Goal: Task Accomplishment & Management: Use online tool/utility

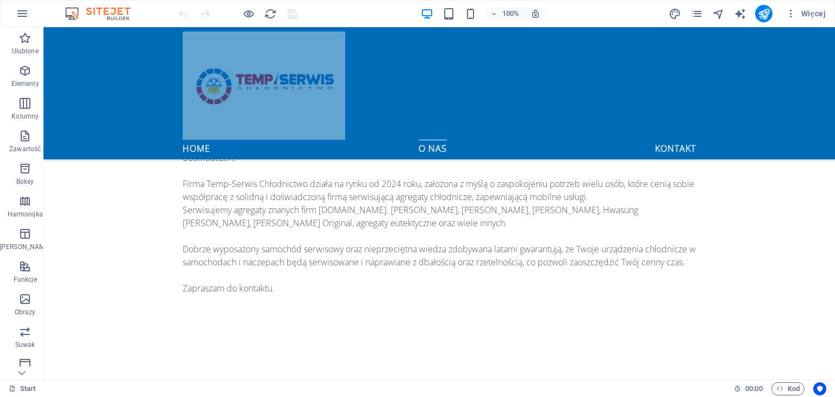
scroll to position [1087, 0]
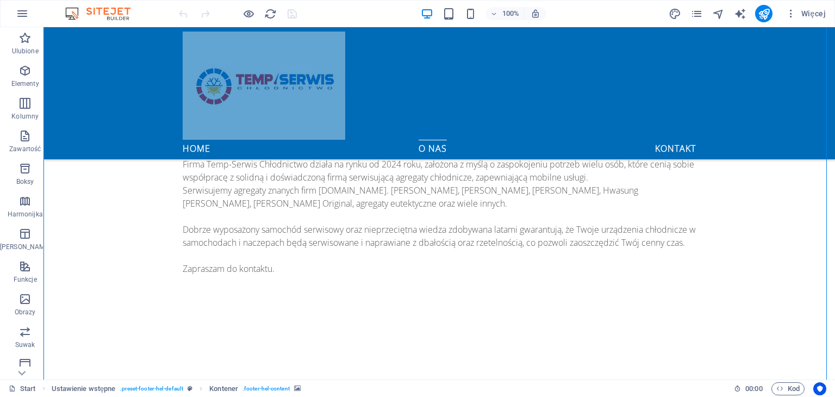
scroll to position [1175, 0]
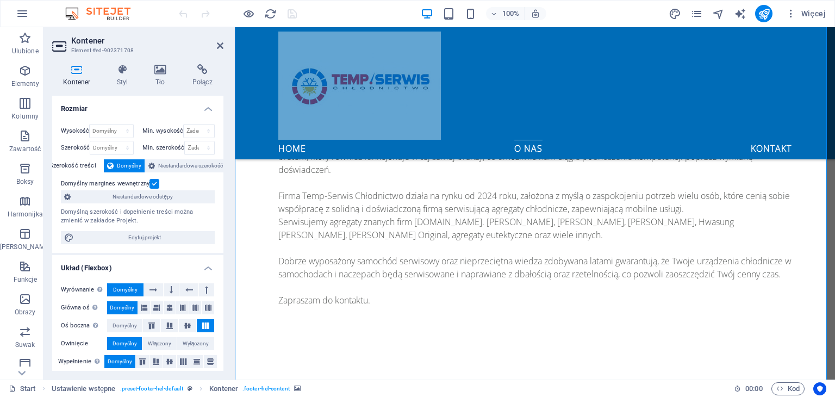
click at [121, 74] on icon at bounding box center [122, 69] width 33 height 11
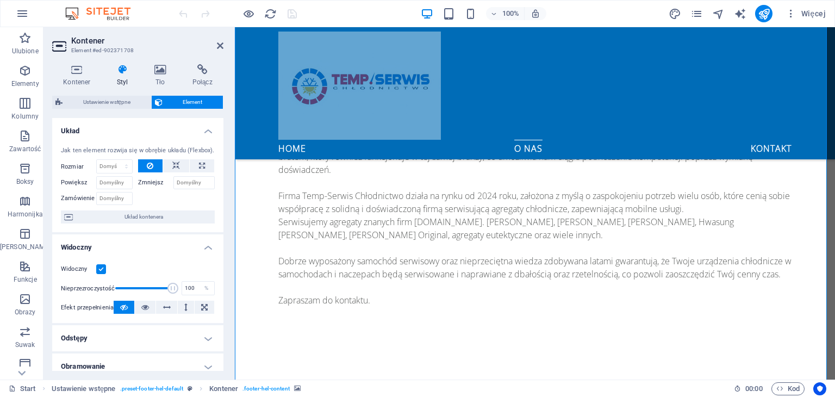
click at [218, 44] on icon at bounding box center [220, 45] width 7 height 9
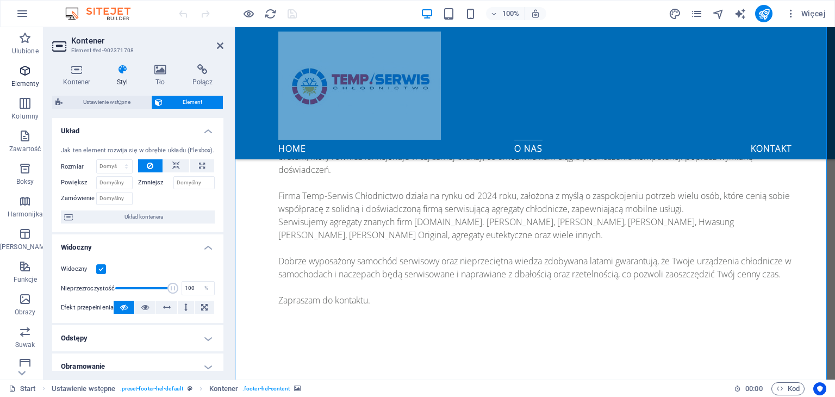
click at [19, 78] on span "Elementy" at bounding box center [25, 77] width 50 height 26
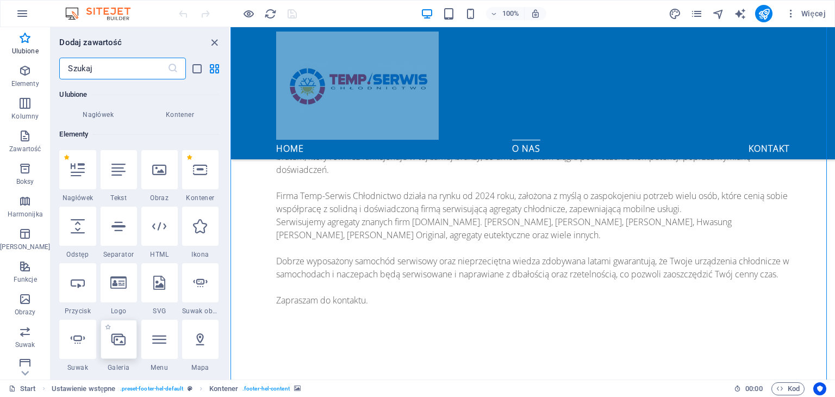
scroll to position [61, 0]
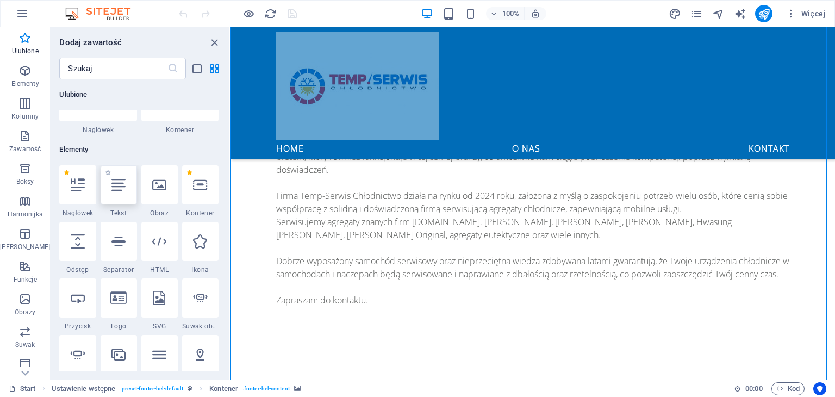
click at [116, 194] on div at bounding box center [119, 184] width 36 height 39
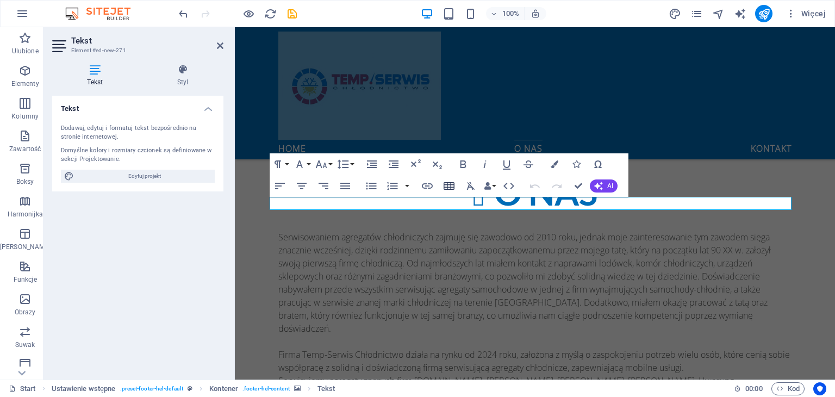
scroll to position [1004, 0]
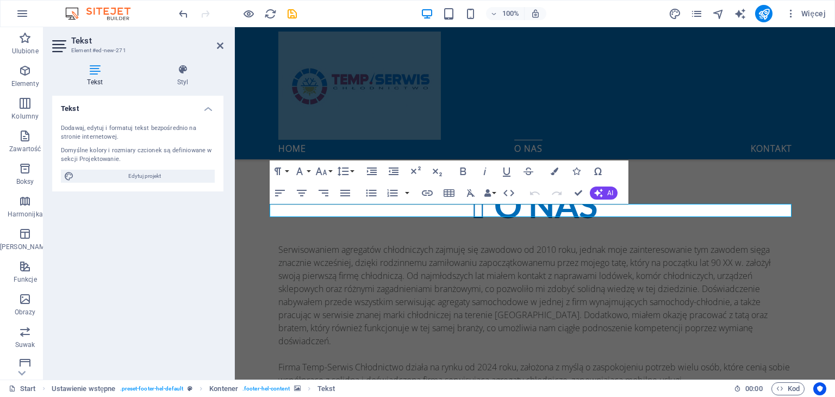
drag, startPoint x: 777, startPoint y: 200, endPoint x: 535, endPoint y: 339, distance: 279.0
drag, startPoint x: 309, startPoint y: 185, endPoint x: 285, endPoint y: 187, distance: 24.5
drag, startPoint x: 520, startPoint y: 214, endPoint x: 643, endPoint y: 211, distance: 123.9
drag, startPoint x: 643, startPoint y: 211, endPoint x: 286, endPoint y: 211, distance: 357.0
drag, startPoint x: 52, startPoint y: 184, endPoint x: 220, endPoint y: 47, distance: 217.0
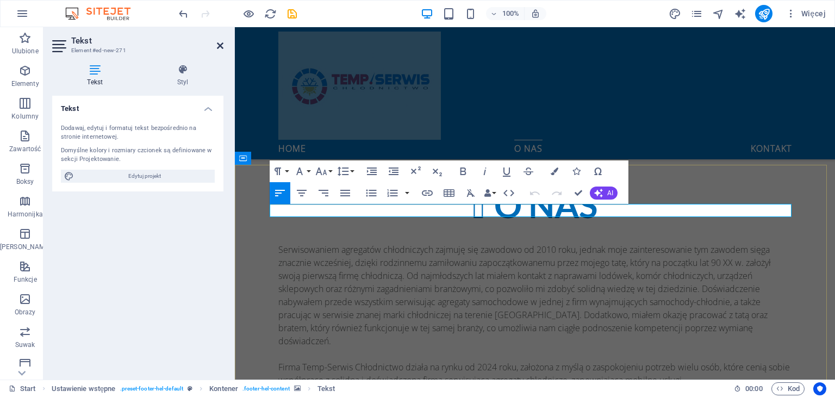
click at [220, 47] on icon at bounding box center [220, 45] width 7 height 9
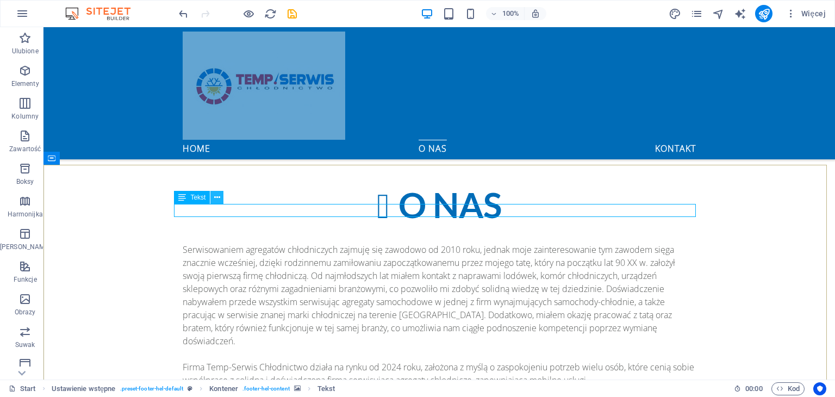
click at [217, 197] on icon at bounding box center [217, 197] width 6 height 11
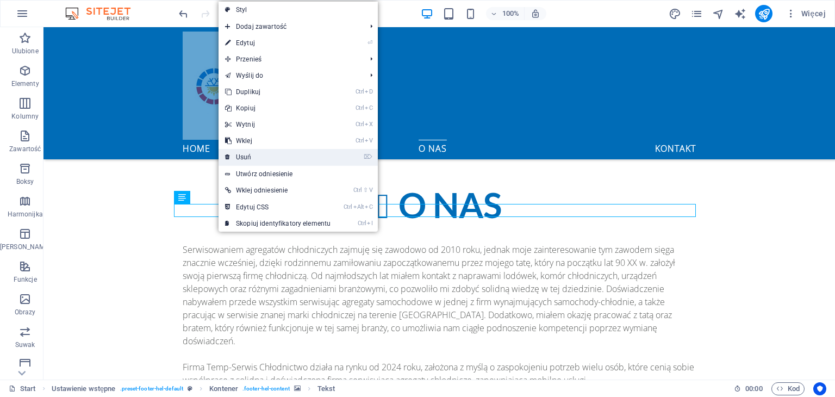
click at [242, 157] on link "⌦ Usuń" at bounding box center [277, 157] width 118 height 16
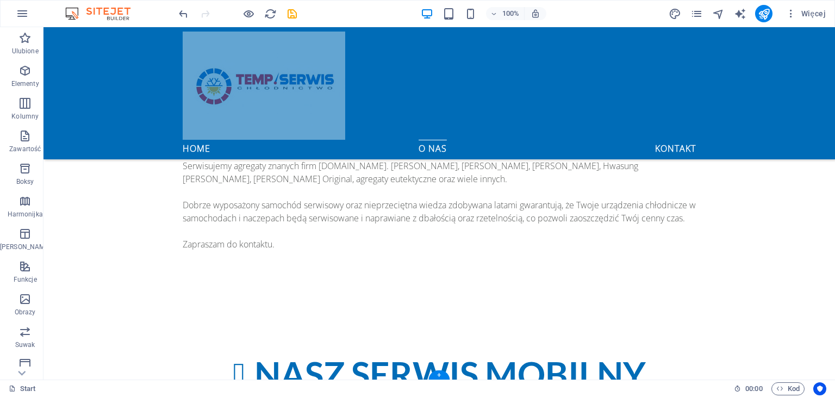
scroll to position [1175, 0]
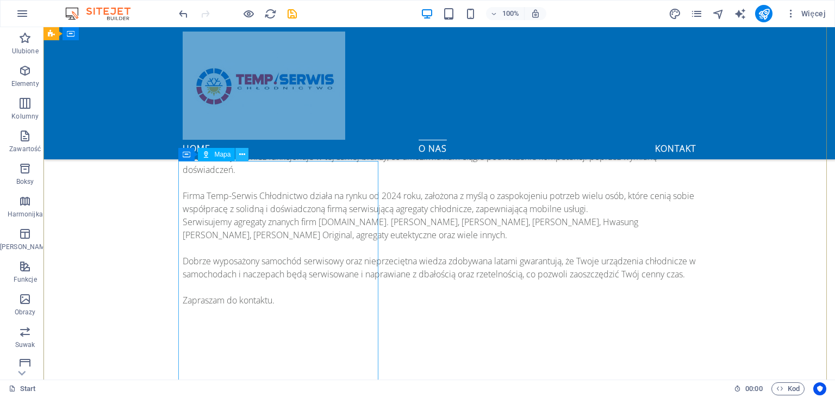
click at [245, 155] on icon at bounding box center [242, 154] width 6 height 11
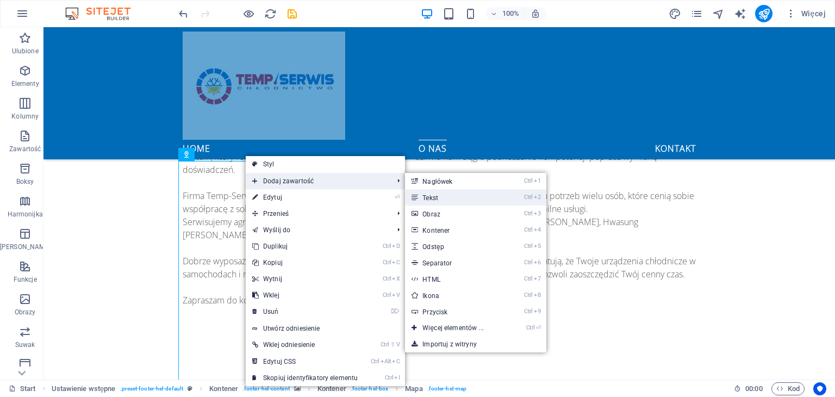
click at [451, 194] on link "Ctrl 2 Tekst" at bounding box center [455, 197] width 100 height 16
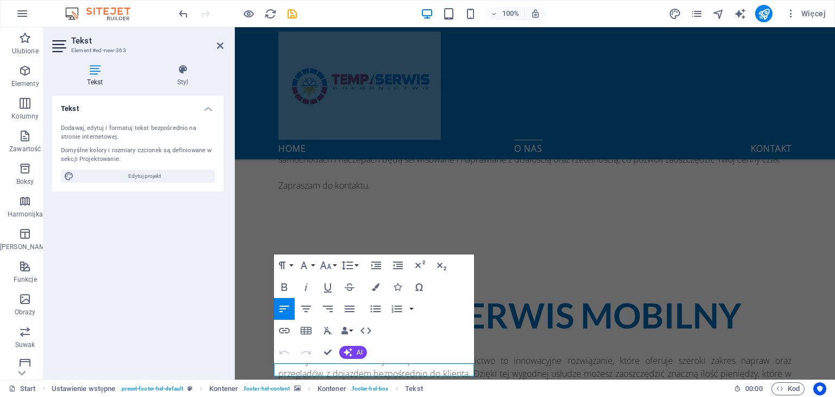
scroll to position [1297, 0]
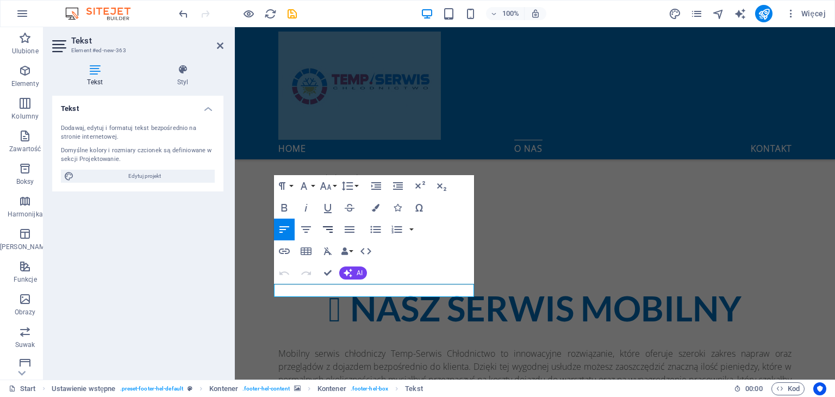
click at [330, 229] on icon "button" at bounding box center [328, 229] width 10 height 7
click at [283, 230] on icon "button" at bounding box center [284, 229] width 13 height 13
click at [396, 185] on icon "button" at bounding box center [397, 185] width 13 height 13
click at [368, 188] on button "Increase Indent" at bounding box center [376, 186] width 21 height 22
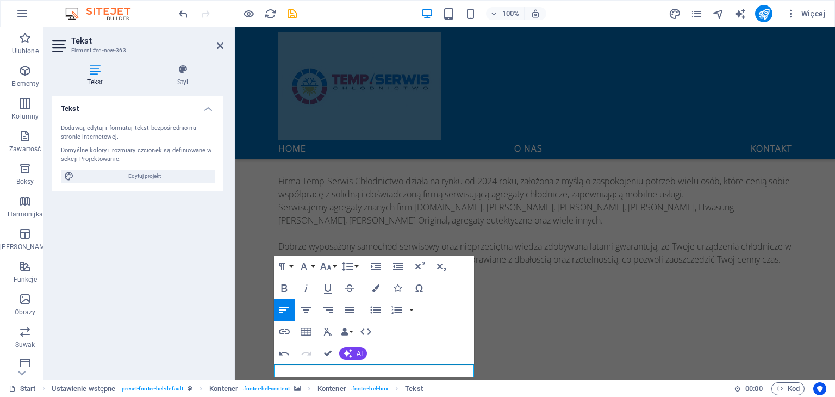
scroll to position [1188, 0]
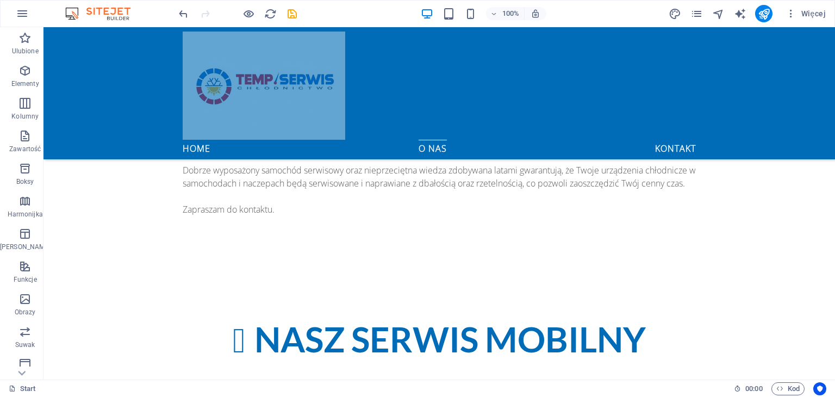
scroll to position [1297, 0]
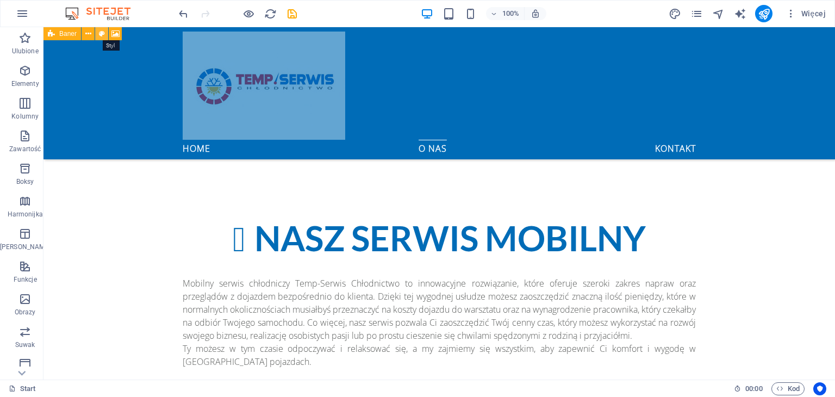
click at [99, 37] on icon at bounding box center [102, 33] width 6 height 11
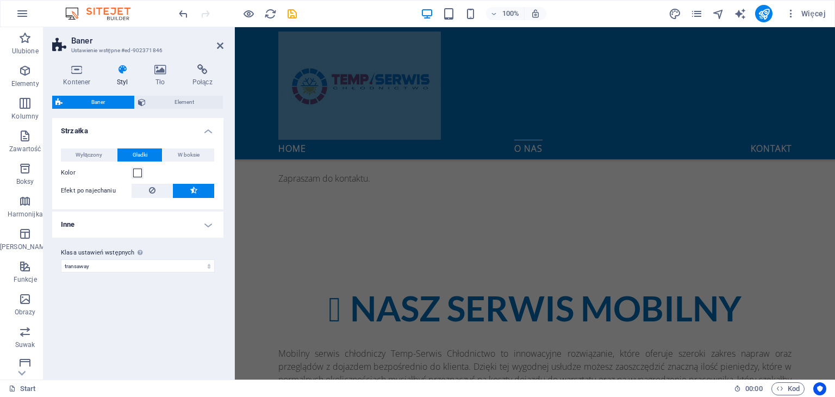
scroll to position [35, 0]
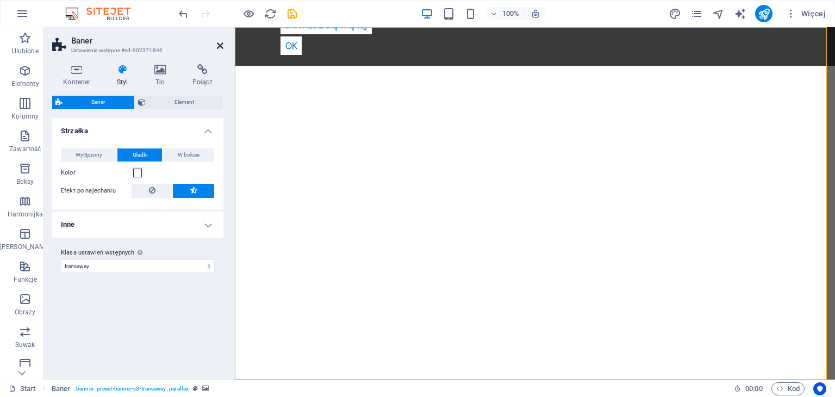
click at [218, 45] on icon at bounding box center [220, 45] width 7 height 9
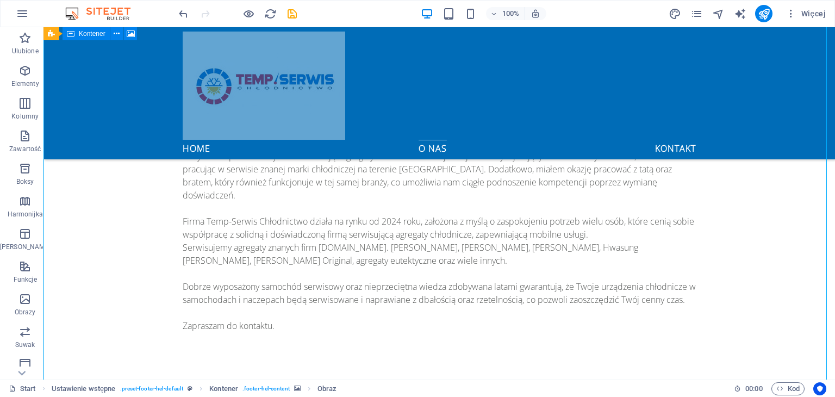
scroll to position [1134, 0]
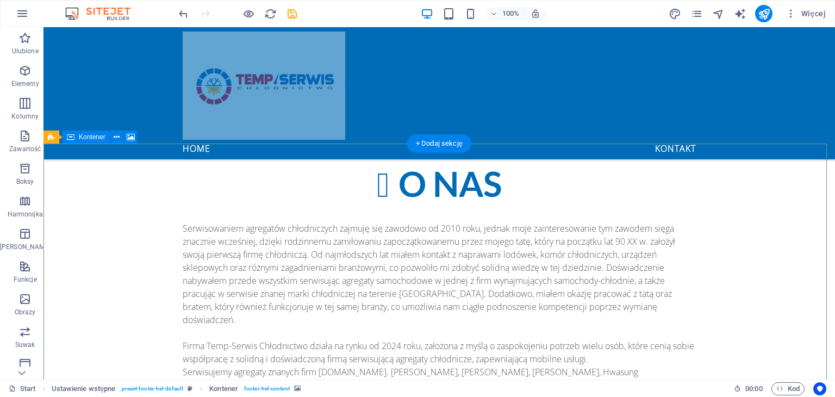
scroll to position [971, 0]
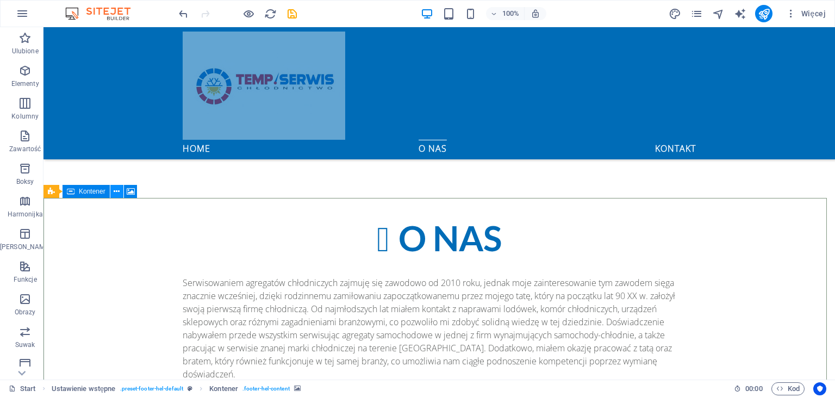
click at [115, 197] on icon at bounding box center [117, 191] width 6 height 11
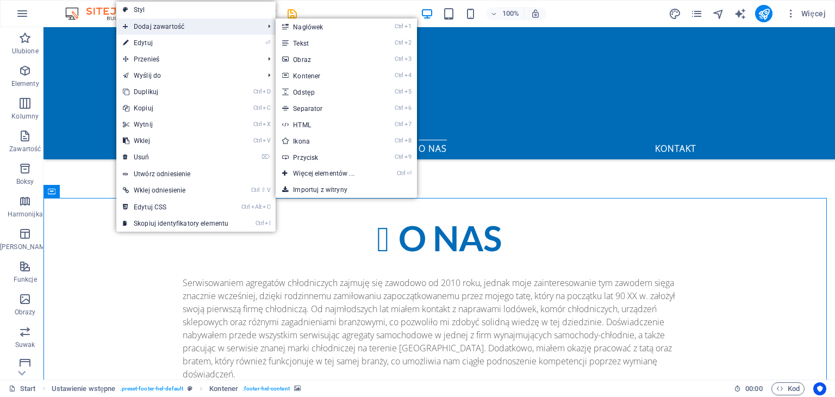
click at [142, 28] on span "Dodaj zawartość" at bounding box center [187, 26] width 143 height 16
click at [300, 47] on link "Ctrl 2 Tekst" at bounding box center [326, 43] width 100 height 16
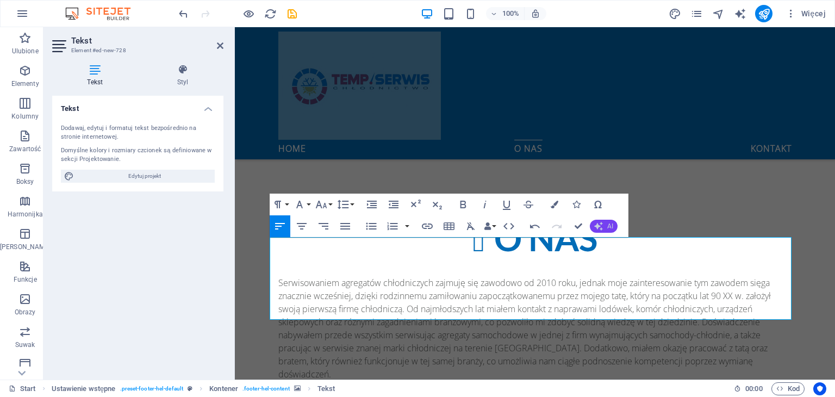
click at [610, 223] on span "AI" at bounding box center [610, 226] width 6 height 7
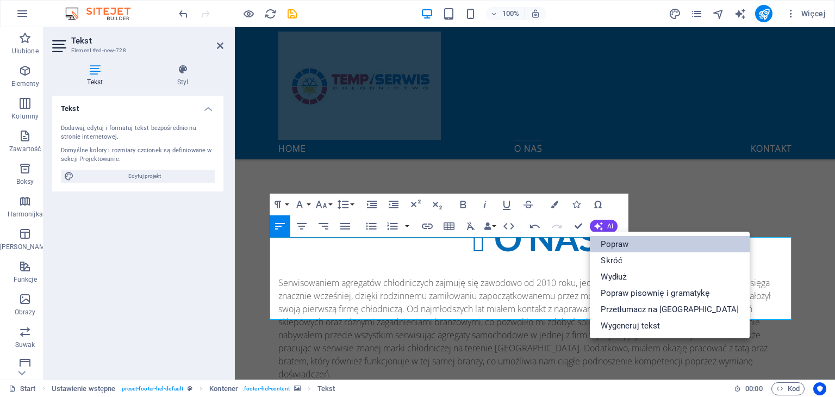
click at [617, 241] on link "Popraw" at bounding box center [670, 244] width 160 height 16
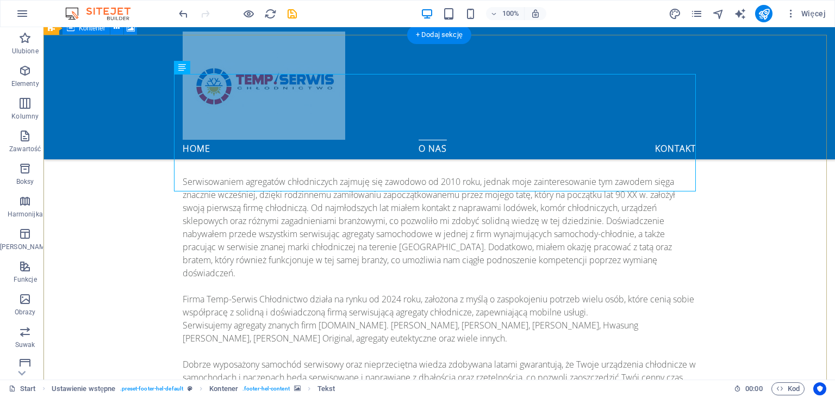
scroll to position [1025, 0]
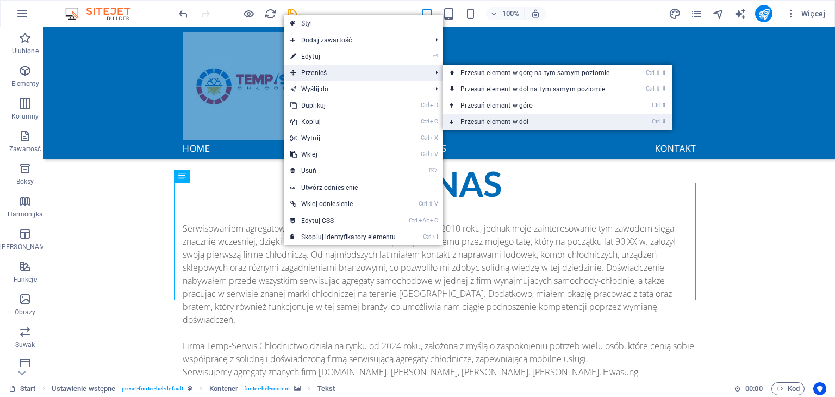
click at [526, 123] on link "Ctrl ⬇ Przesuń element w dół" at bounding box center [537, 122] width 188 height 16
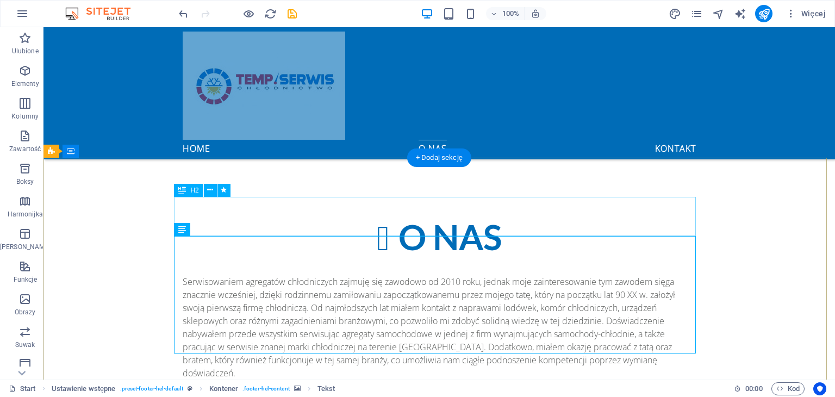
scroll to position [971, 0]
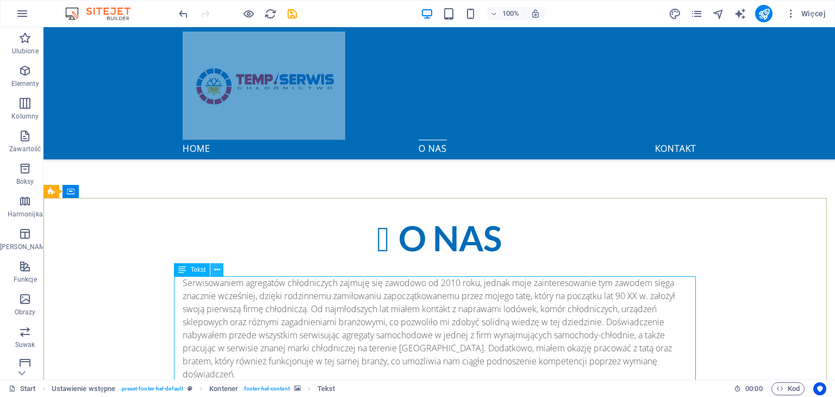
click at [217, 267] on icon at bounding box center [217, 269] width 6 height 11
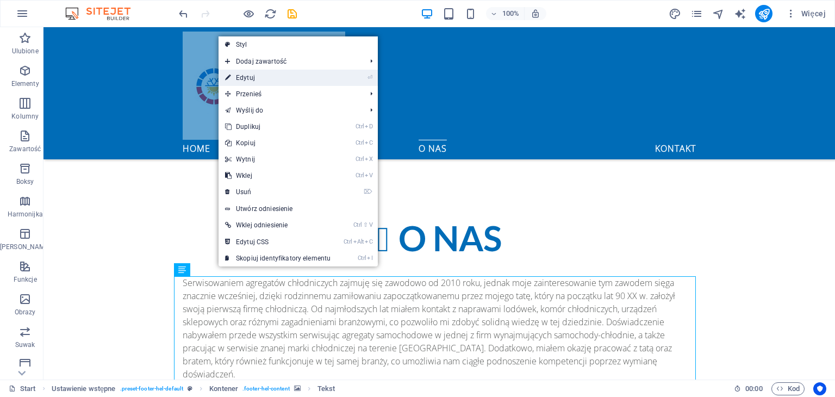
click at [257, 79] on link "⏎ Edytuj" at bounding box center [277, 78] width 118 height 16
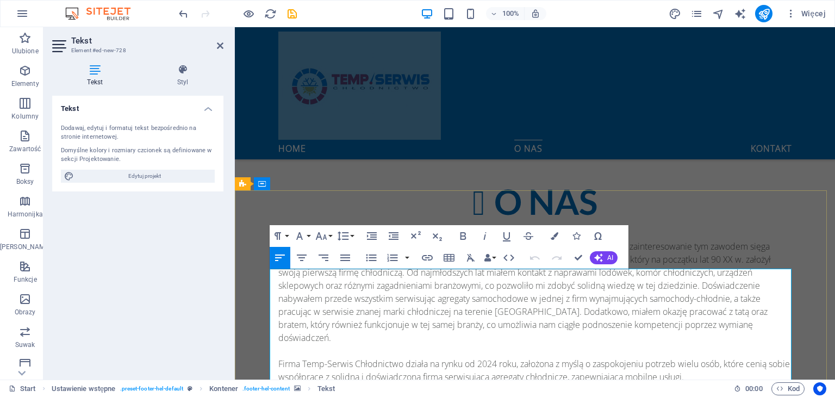
scroll to position [1025, 0]
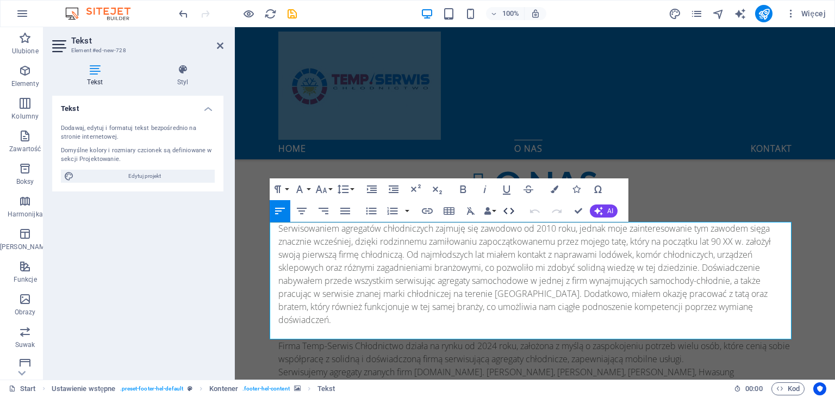
click at [504, 211] on icon "button" at bounding box center [508, 211] width 11 height 7
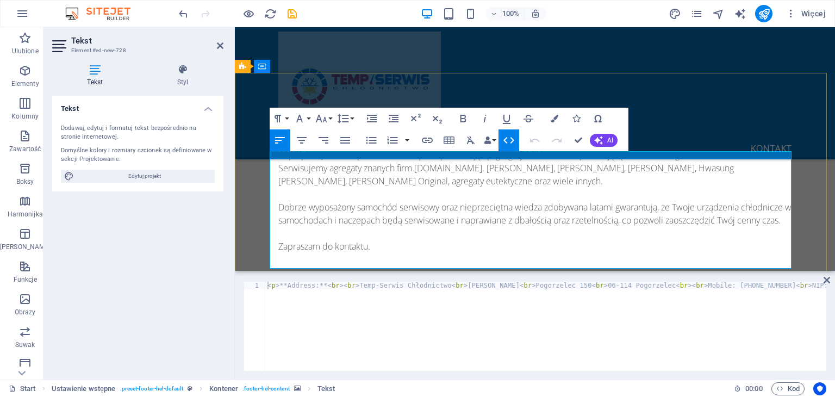
scroll to position [1093, 0]
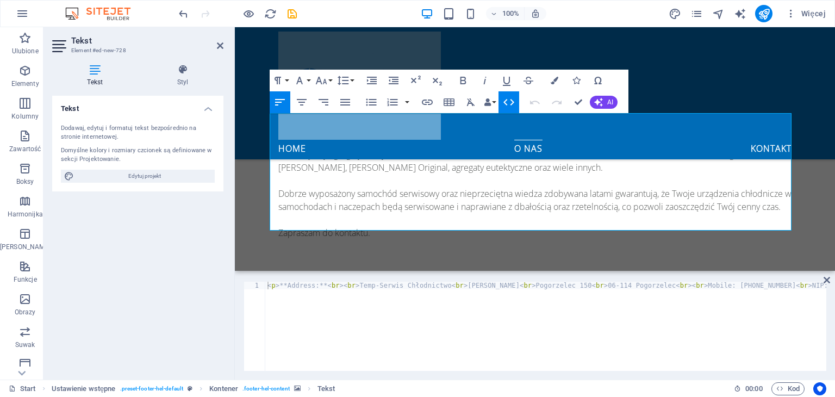
click at [503, 102] on icon "button" at bounding box center [508, 102] width 13 height 13
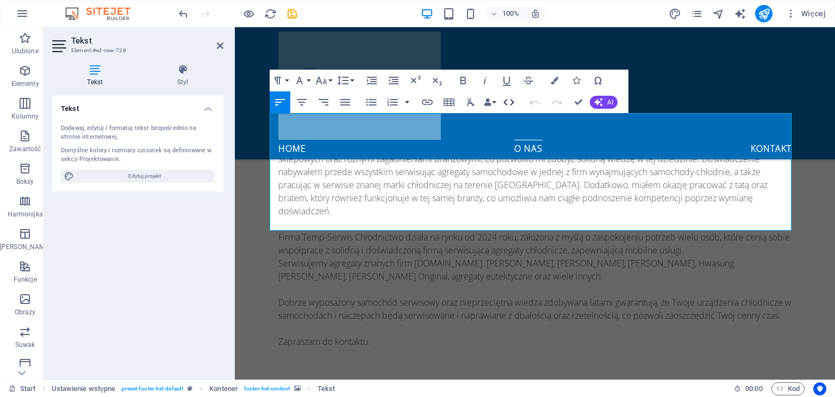
click at [503, 102] on icon "button" at bounding box center [508, 102] width 13 height 13
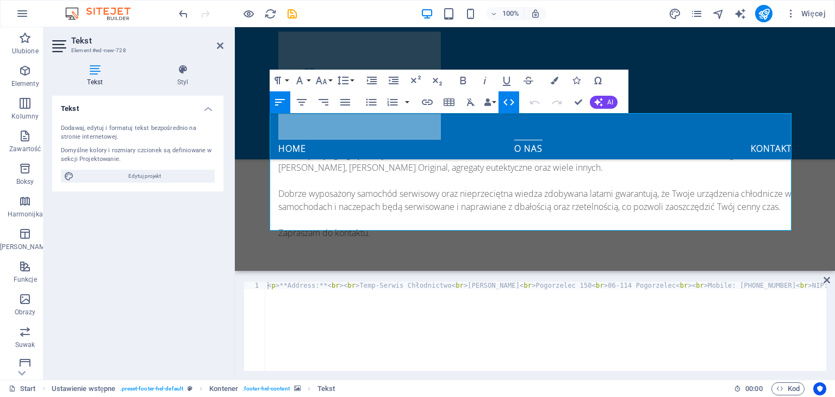
click at [503, 102] on icon "button" at bounding box center [508, 102] width 13 height 13
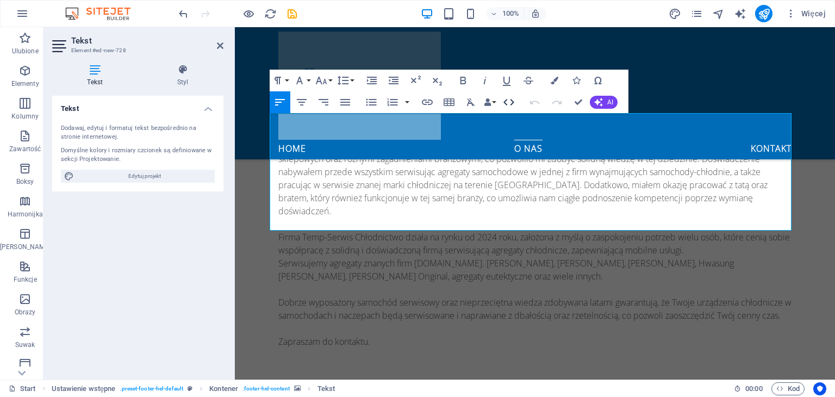
click at [503, 102] on icon "button" at bounding box center [508, 102] width 13 height 13
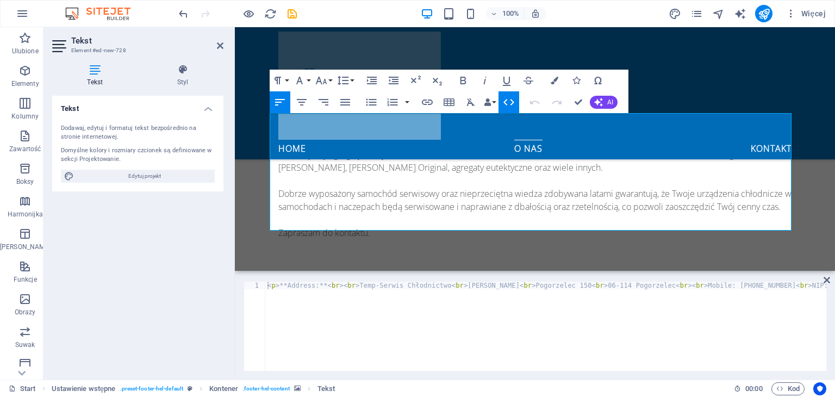
click at [503, 102] on icon "button" at bounding box center [508, 102] width 13 height 13
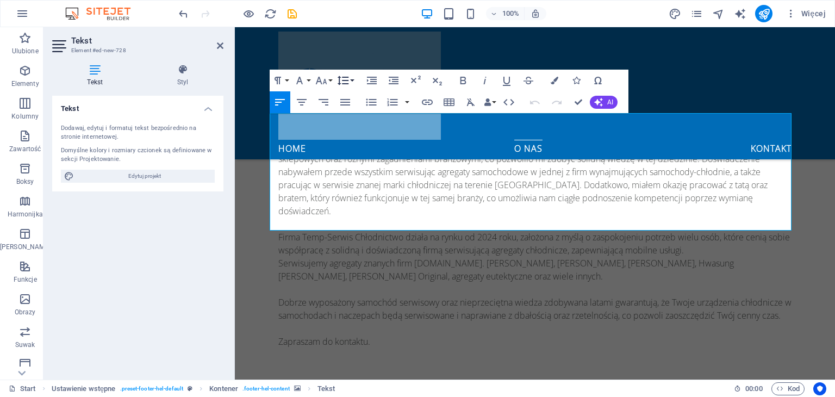
click at [350, 79] on button "Line Height" at bounding box center [345, 81] width 21 height 22
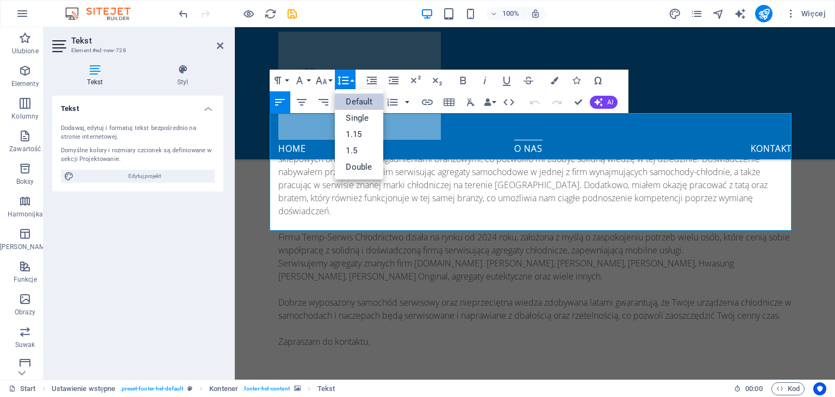
scroll to position [0, 0]
click at [355, 112] on link "Single" at bounding box center [359, 118] width 48 height 16
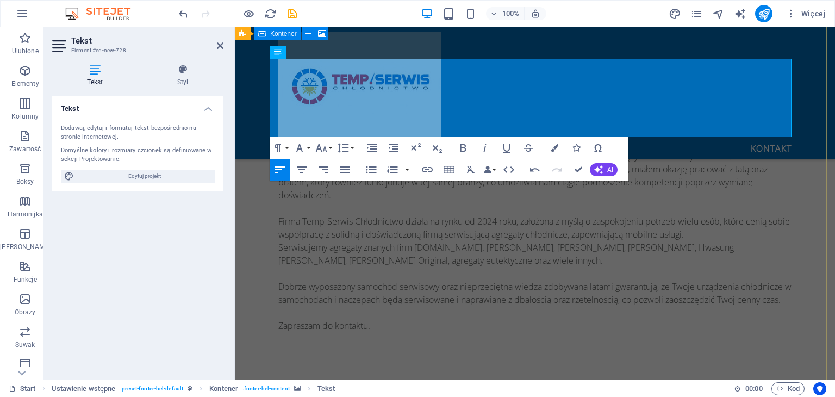
scroll to position [1025, 0]
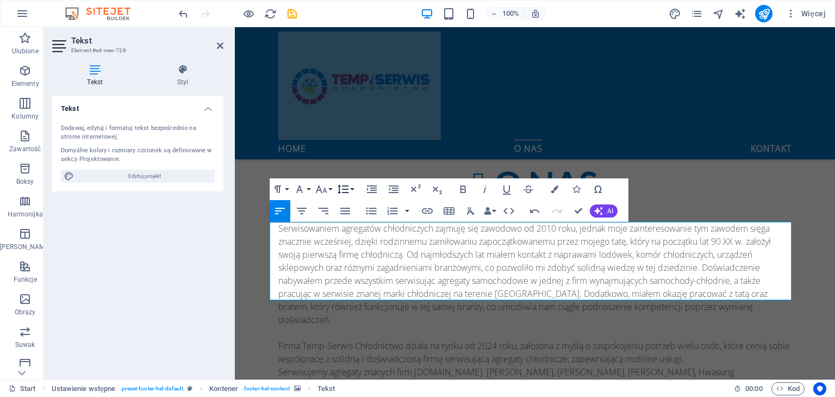
click at [352, 187] on button "Line Height" at bounding box center [345, 189] width 21 height 22
click at [362, 240] on link "1.15" at bounding box center [359, 243] width 48 height 16
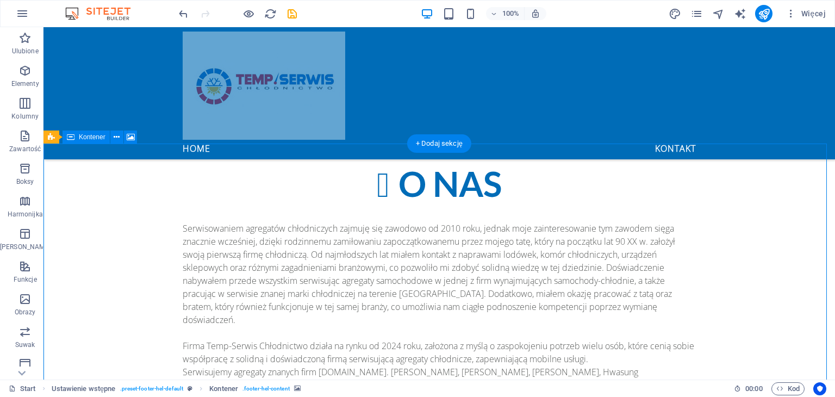
scroll to position [1079, 0]
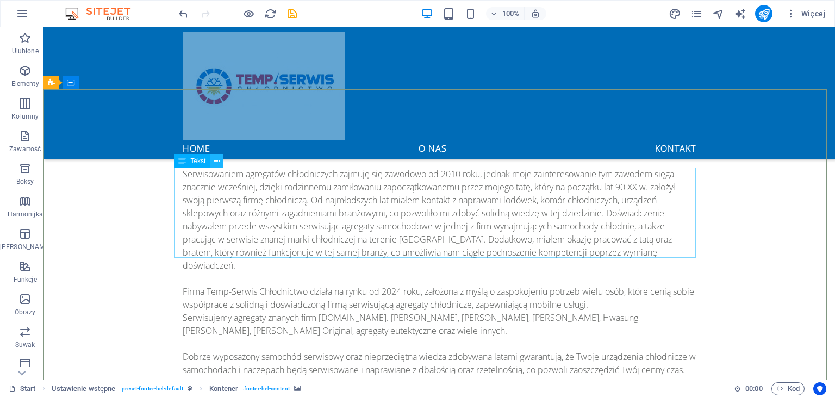
click at [215, 159] on icon at bounding box center [217, 160] width 6 height 11
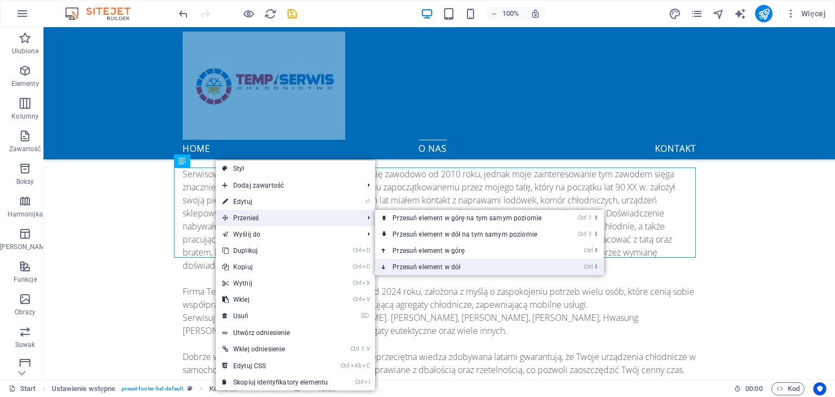
click at [454, 267] on link "Ctrl ⬇ Przesuń element w dół" at bounding box center [469, 267] width 188 height 16
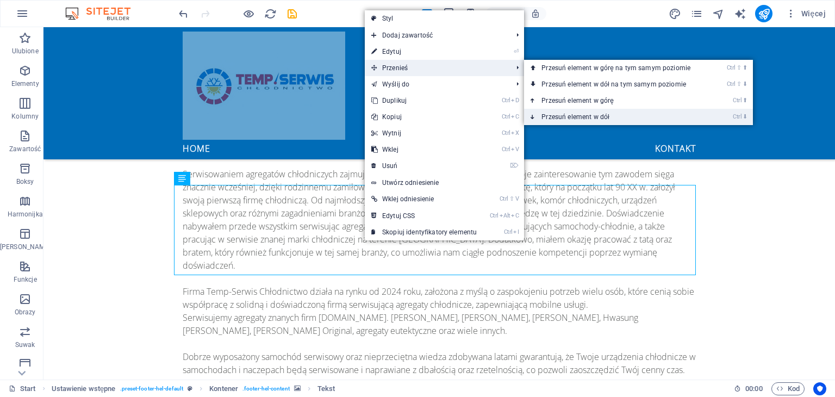
click at [574, 111] on link "Ctrl ⬇ Przesuń element w dół" at bounding box center [618, 117] width 188 height 16
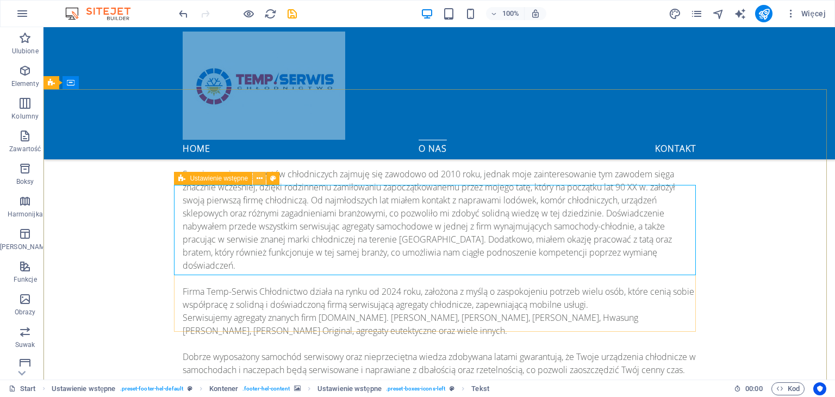
click at [262, 177] on button at bounding box center [259, 178] width 13 height 13
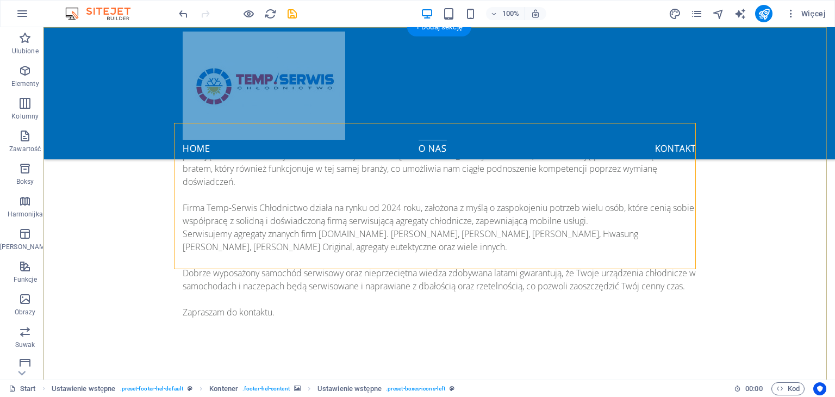
scroll to position [1188, 0]
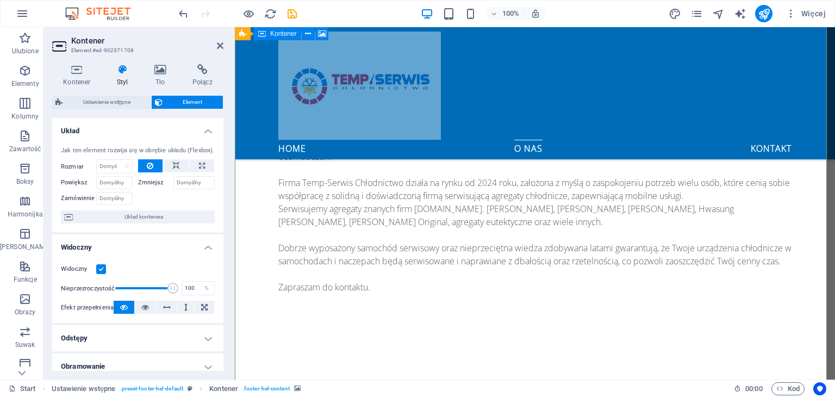
click at [329, 230] on icon at bounding box center [329, 231] width 6 height 11
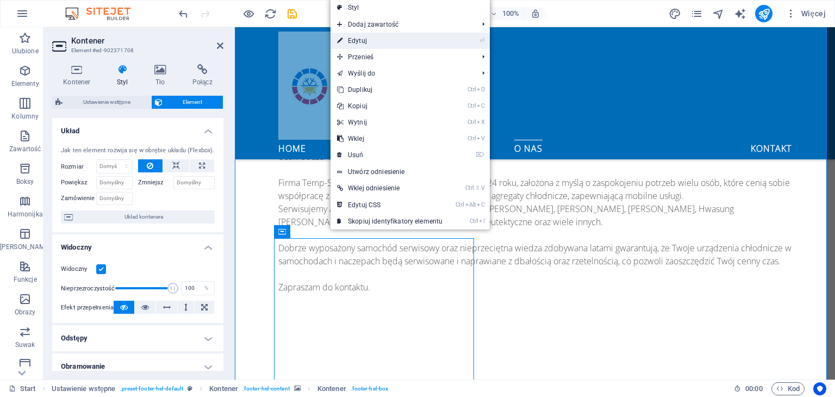
click at [388, 36] on link "⏎ Edytuj" at bounding box center [389, 41] width 118 height 16
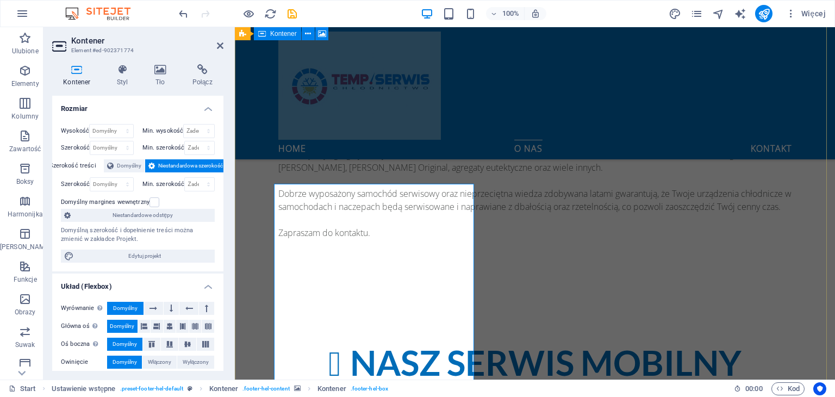
scroll to position [1351, 0]
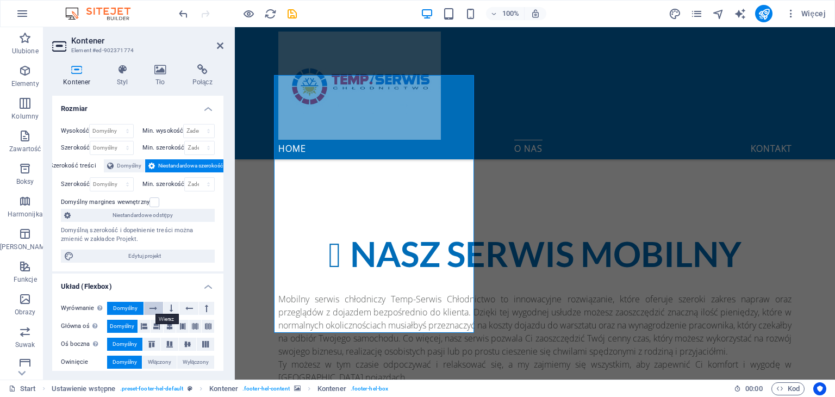
click at [154, 309] on icon at bounding box center [153, 308] width 8 height 13
click at [128, 309] on span "Domyślny" at bounding box center [125, 308] width 24 height 13
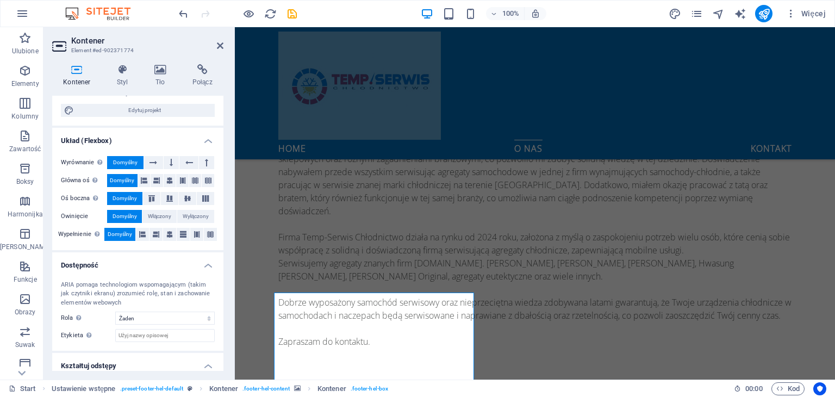
scroll to position [177, 0]
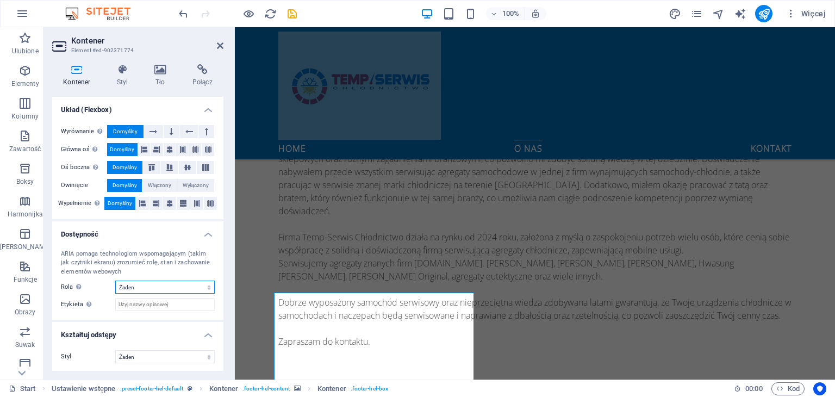
click at [163, 283] on select "Żaden Alert Article Banner Comment Complementary Dialog Marquee Nagłówek Presen…" at bounding box center [164, 286] width 99 height 13
click at [115, 280] on select "Żaden Alert Article Banner Comment Complementary Dialog Marquee Nagłówek Presen…" at bounding box center [164, 286] width 99 height 13
click at [177, 15] on icon "undo" at bounding box center [183, 14] width 12 height 12
select select "none"
